Goal: Use online tool/utility

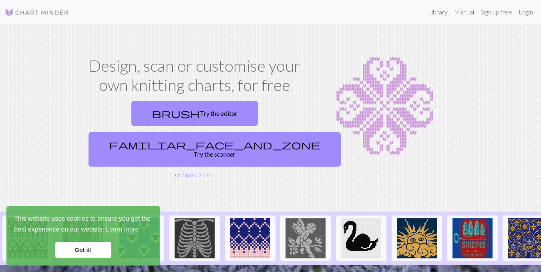
click at [73, 248] on link "Got it!" at bounding box center [83, 250] width 56 height 16
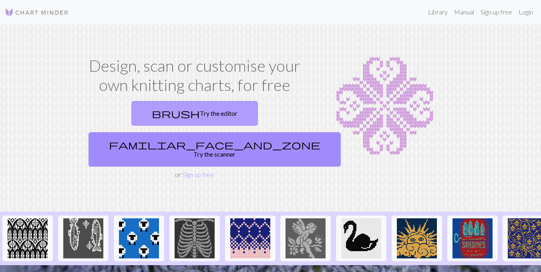
click at [139, 116] on link "brush Try the editor" at bounding box center [194, 113] width 127 height 25
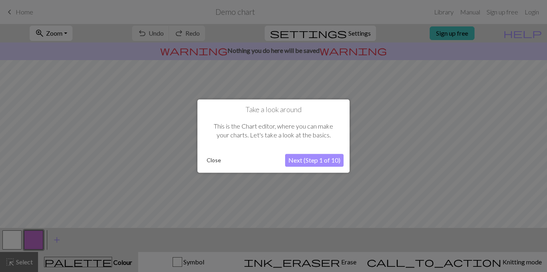
click at [206, 161] on button "Close" at bounding box center [214, 160] width 21 height 12
